Goal: Task Accomplishment & Management: Complete application form

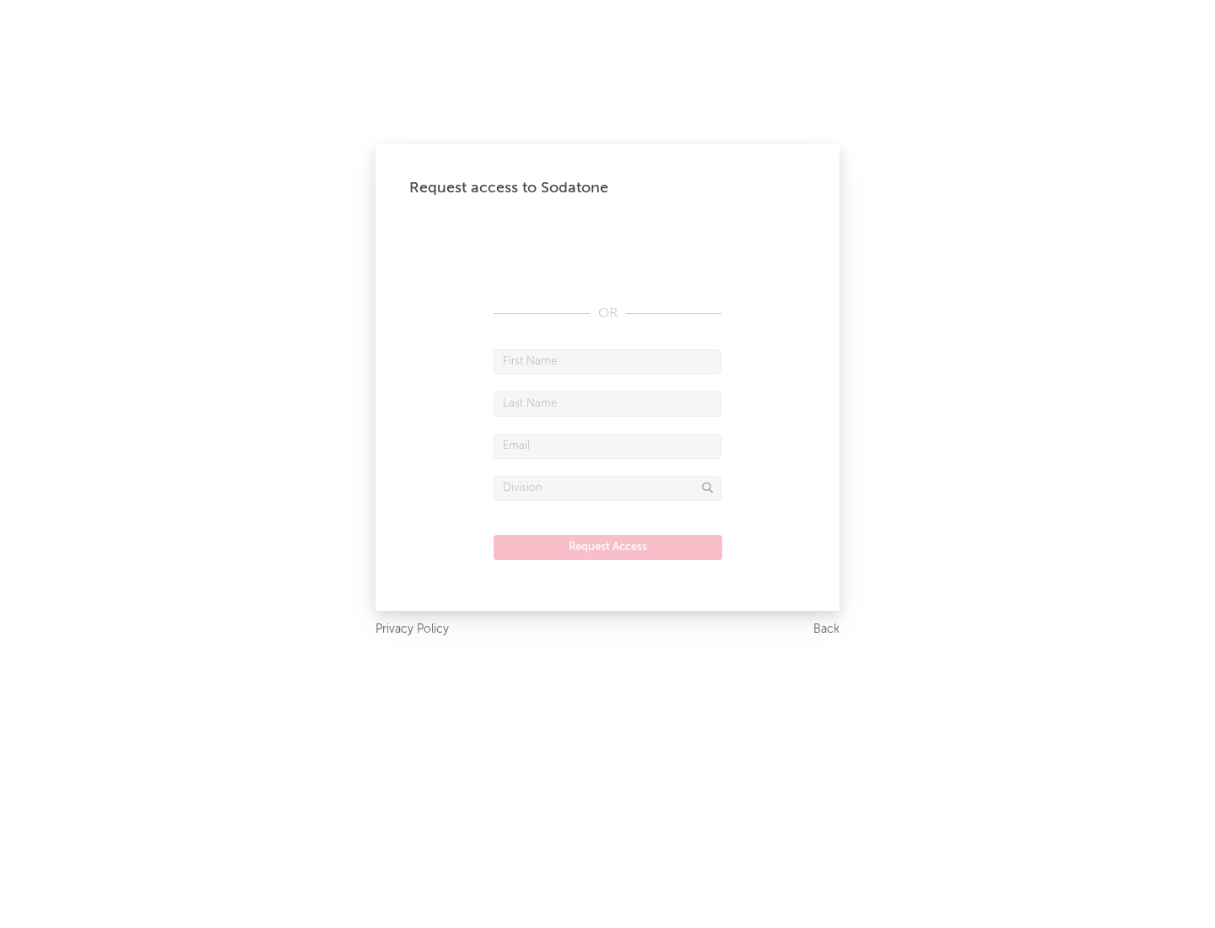
click at [607, 361] on input "text" at bounding box center [608, 361] width 228 height 25
type input "[PERSON_NAME]"
click at [607, 403] on input "text" at bounding box center [608, 403] width 228 height 25
type input "[PERSON_NAME]"
click at [607, 445] on input "text" at bounding box center [608, 446] width 228 height 25
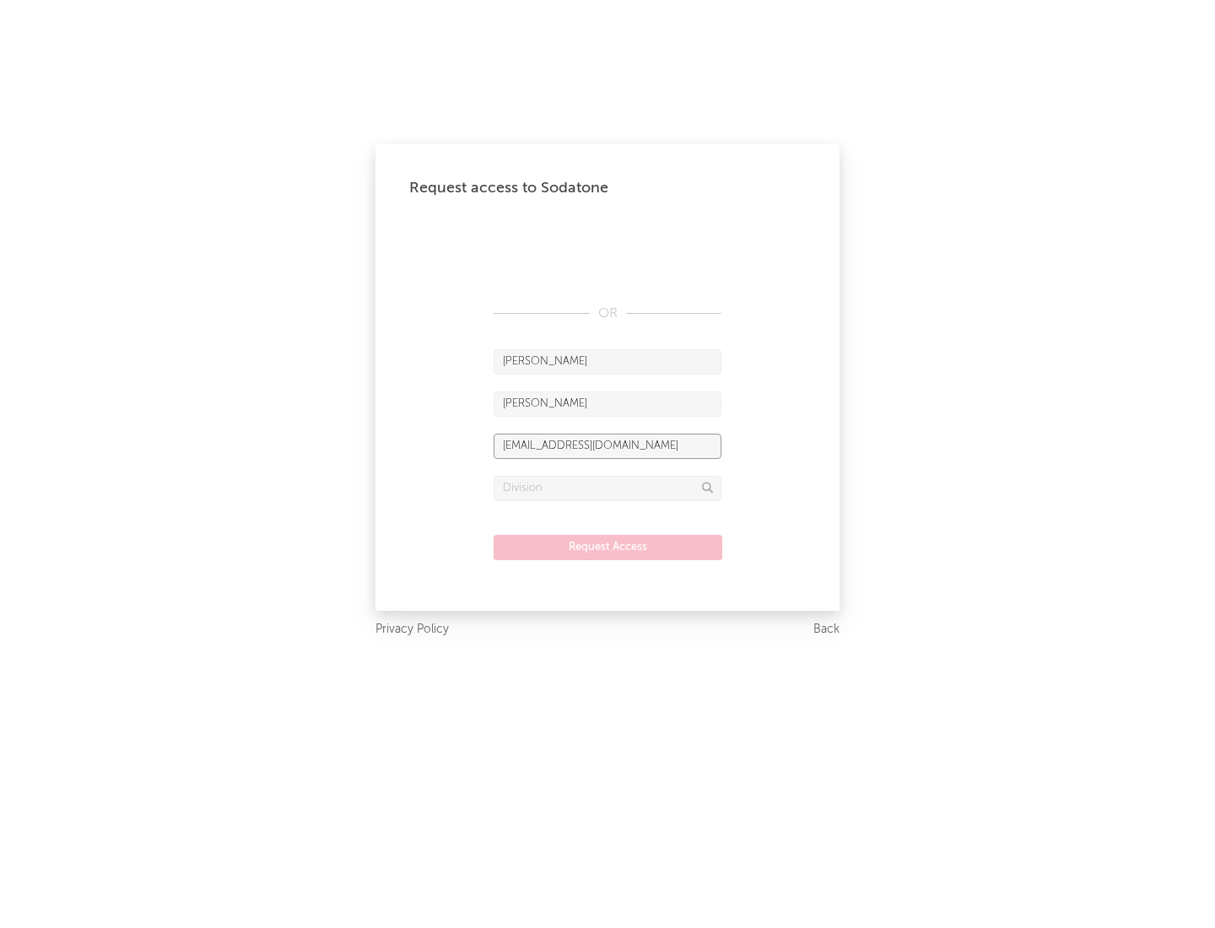
type input "[EMAIL_ADDRESS][DOMAIN_NAME]"
click at [607, 488] on input "text" at bounding box center [608, 488] width 228 height 25
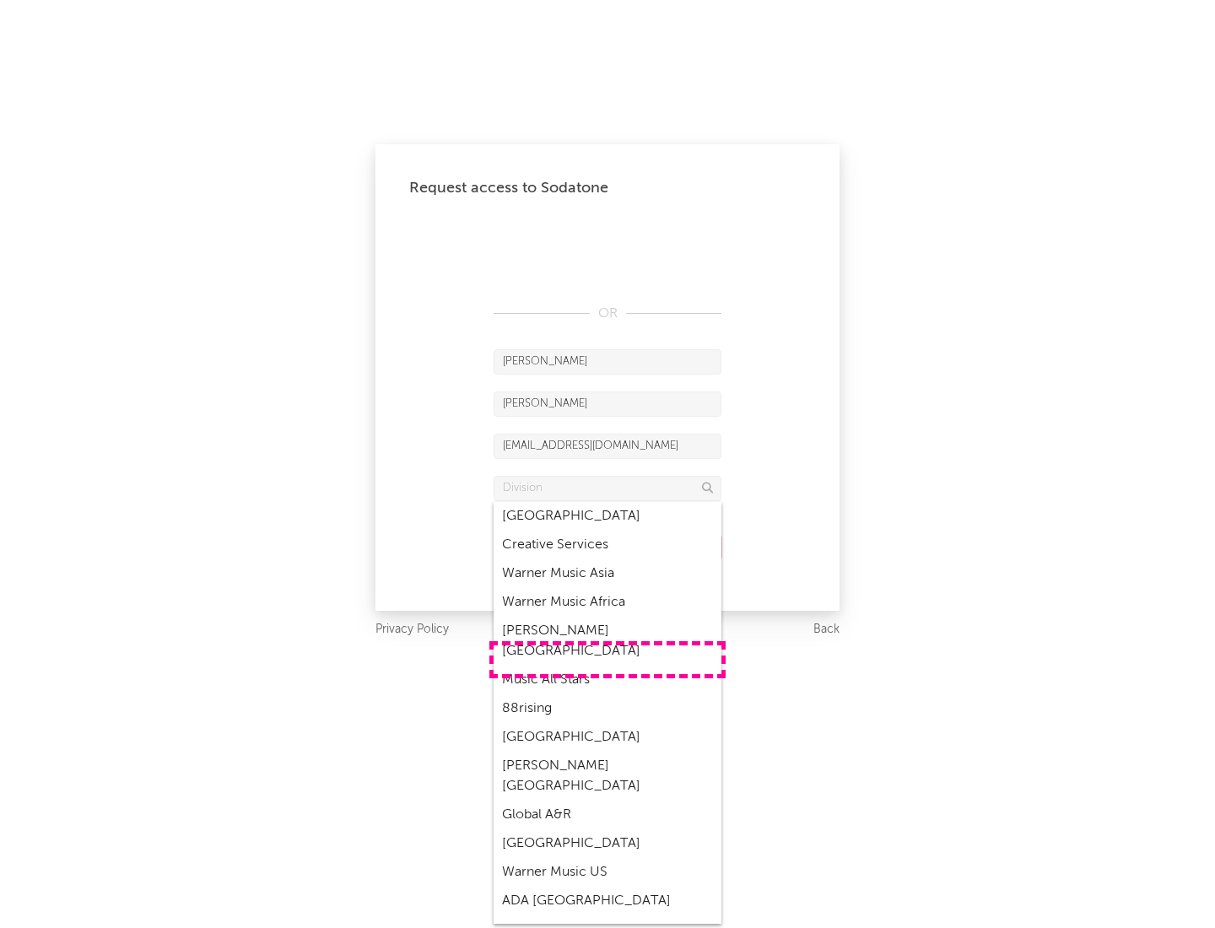
click at [607, 666] on div "Music All Stars" at bounding box center [608, 680] width 228 height 29
type input "Music All Stars"
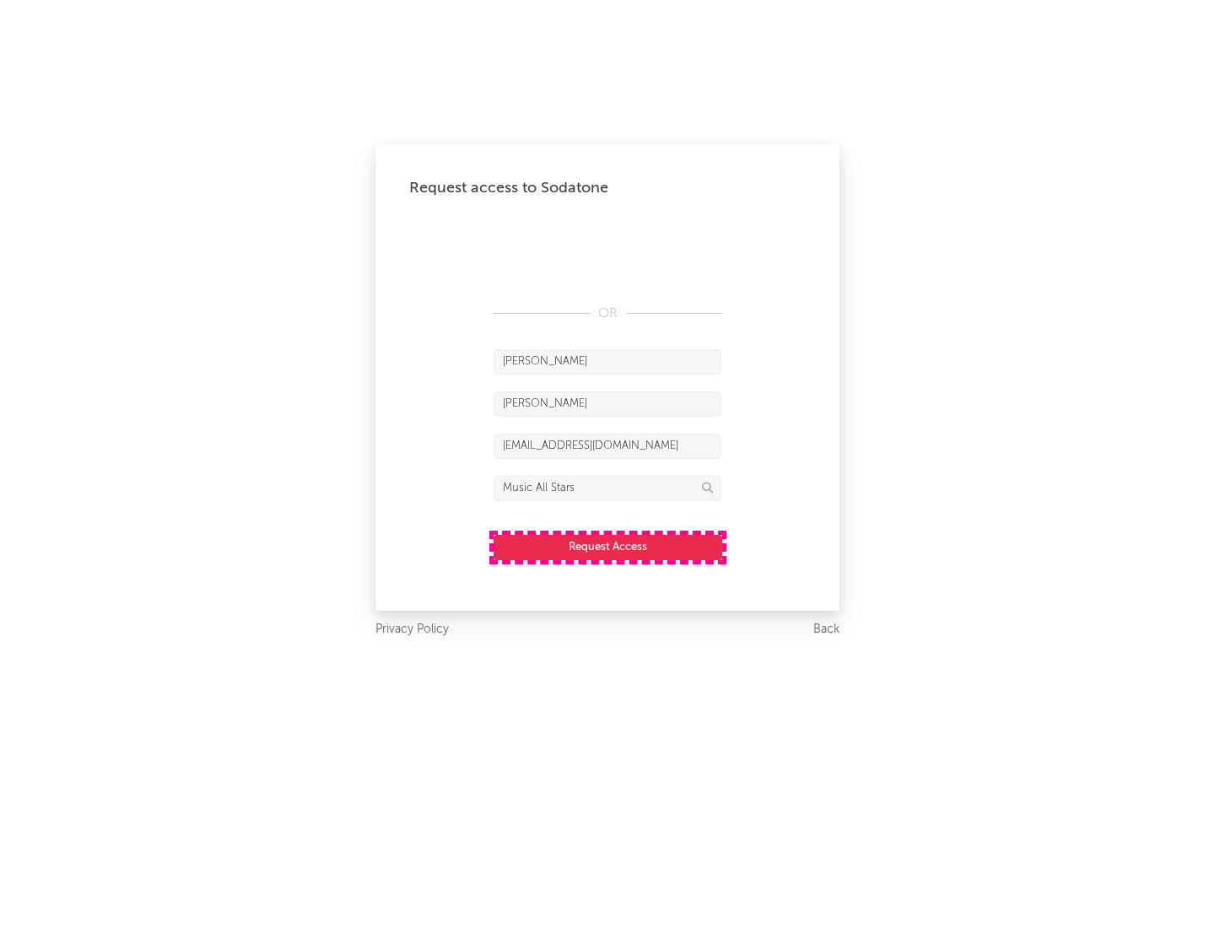
click at [607, 547] on button "Request Access" at bounding box center [608, 547] width 229 height 25
